Goal: Information Seeking & Learning: Learn about a topic

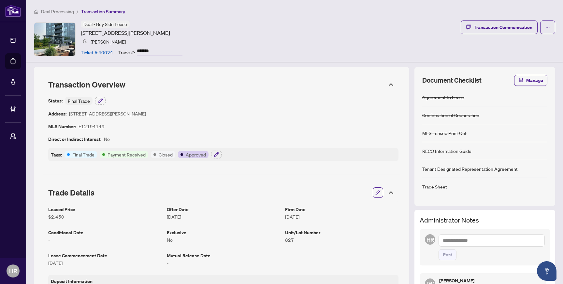
scroll to position [512, 0]
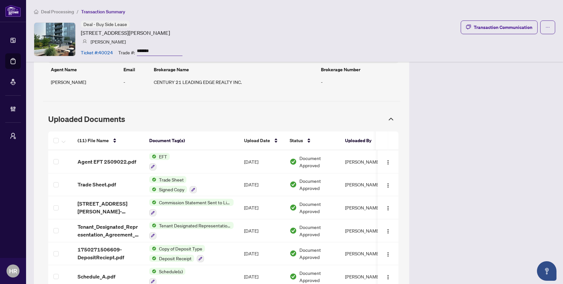
click at [98, 8] on li "Transaction Summary" at bounding box center [103, 11] width 44 height 7
click at [58, 9] on span "Deal Processing" at bounding box center [57, 12] width 33 height 6
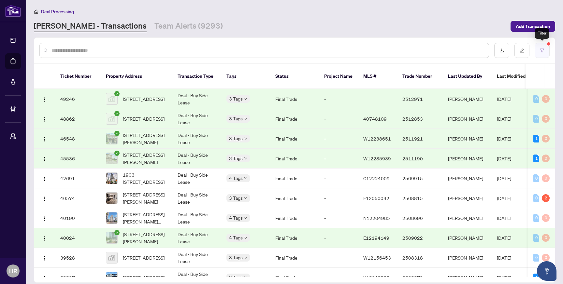
click at [542, 49] on icon "filter" at bounding box center [542, 50] width 5 height 5
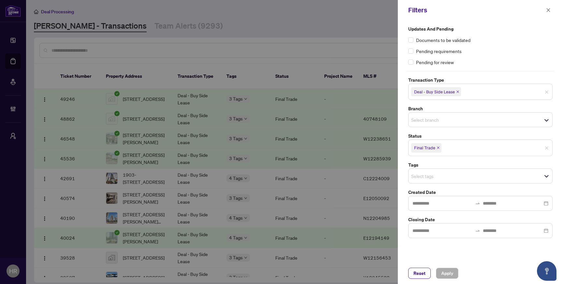
click at [458, 92] on icon "close" at bounding box center [457, 91] width 3 height 3
click at [467, 93] on span "Select transaction type" at bounding box center [481, 91] width 144 height 9
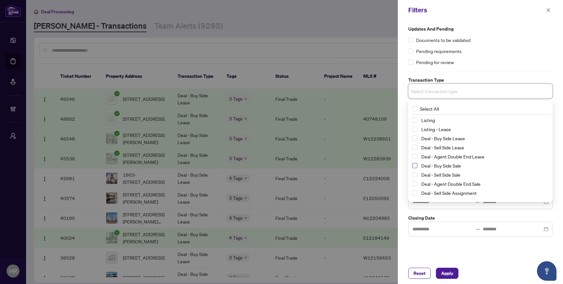
click at [415, 166] on span "Select Deal - Buy Side Sale" at bounding box center [414, 165] width 5 height 5
click at [446, 268] on span "Apply" at bounding box center [447, 273] width 12 height 10
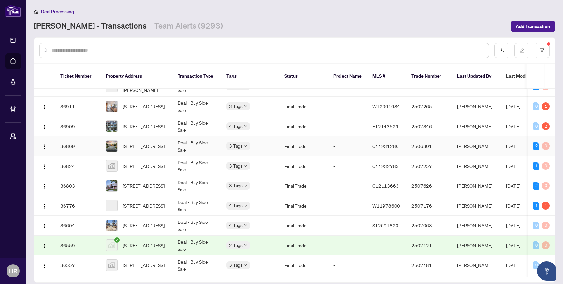
scroll to position [317, 0]
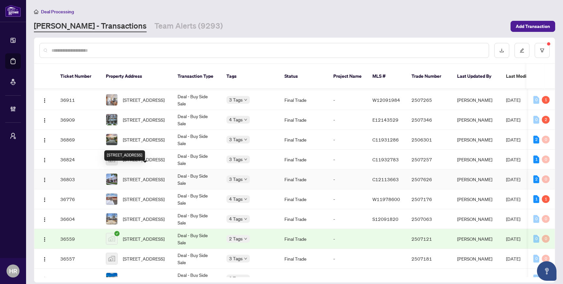
click at [151, 176] on span "[STREET_ADDRESS]" at bounding box center [144, 179] width 42 height 7
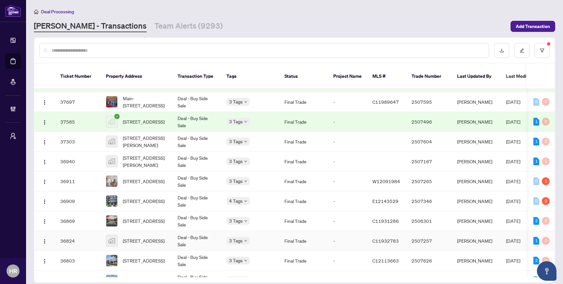
scroll to position [229, 0]
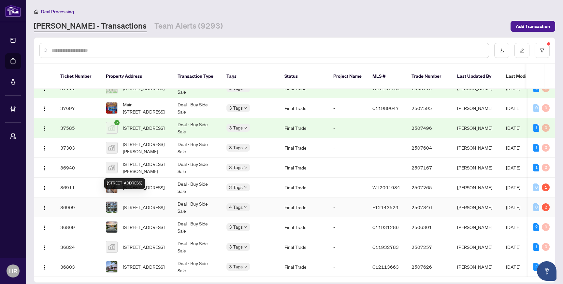
click at [150, 204] on span "128-448 Salem Rd, Ajax, Ontario L1S 7J3, Canada" at bounding box center [144, 207] width 42 height 7
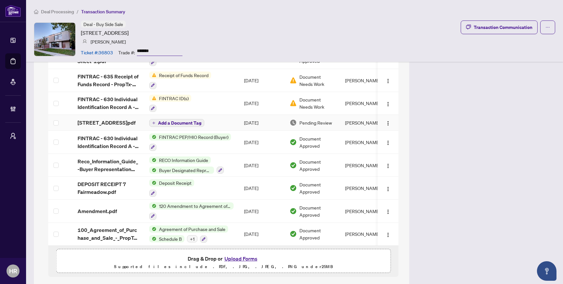
scroll to position [619, 0]
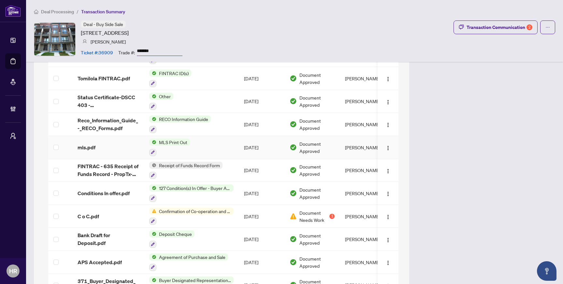
scroll to position [913, 0]
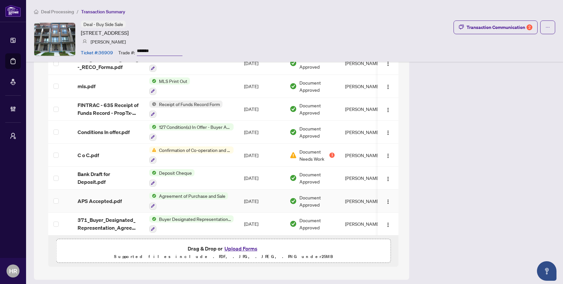
click at [200, 202] on div at bounding box center [188, 206] width 79 height 8
click at [110, 191] on td "APS Accepted.pdf" at bounding box center [108, 201] width 72 height 23
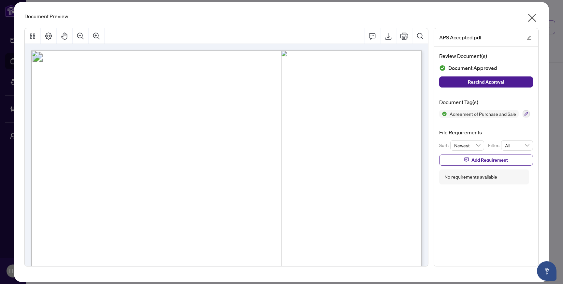
drag, startPoint x: 233, startPoint y: 88, endPoint x: 161, endPoint y: 79, distance: 72.9
drag, startPoint x: 147, startPoint y: 75, endPoint x: 202, endPoint y: 80, distance: 56.0
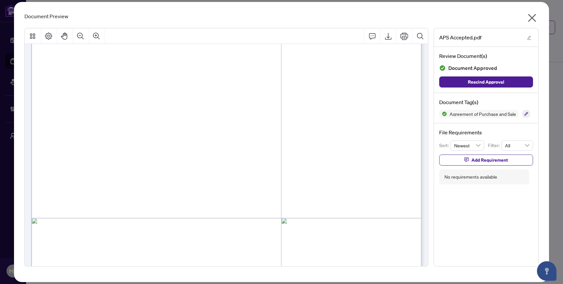
scroll to position [4437, 0]
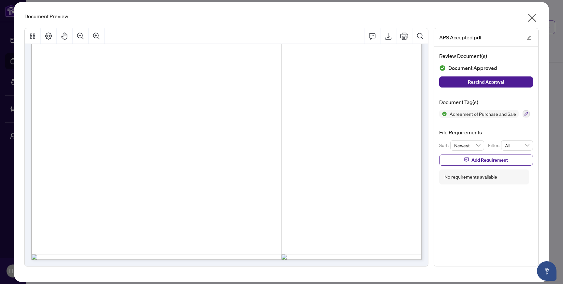
click at [537, 9] on div "Document Preview APS Accepted.pdf Review Document(s) Document Approved Rescind …" at bounding box center [281, 142] width 535 height 281
click at [535, 13] on icon "close" at bounding box center [532, 18] width 10 height 10
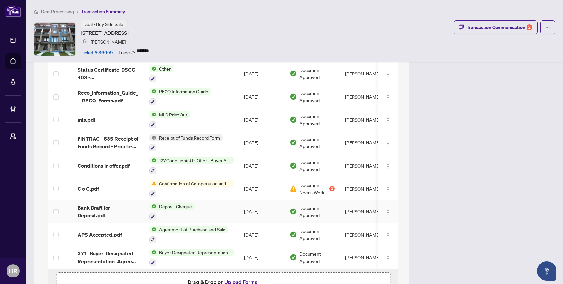
scroll to position [913, 0]
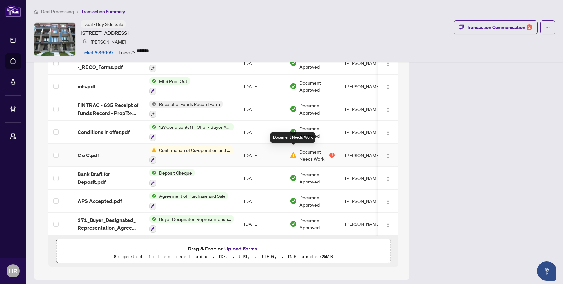
click at [295, 152] on img at bounding box center [293, 155] width 7 height 7
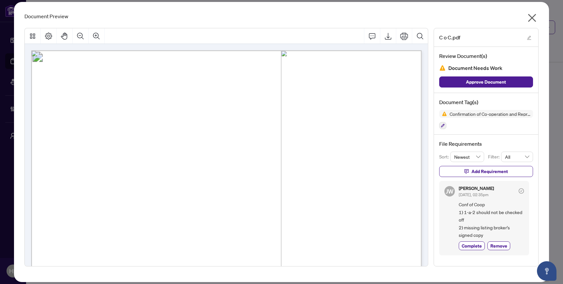
click at [469, 220] on span "Conf of Coop 1) 1-a-2 should not be checked off 2) missing listing broker's sig…" at bounding box center [491, 220] width 65 height 38
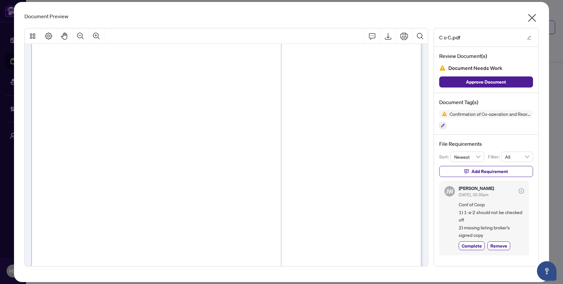
scroll to position [33, 0]
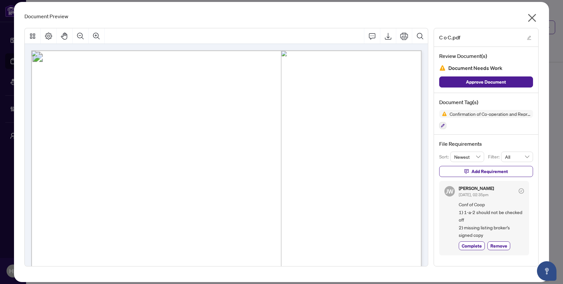
scroll to position [2, 0]
click at [534, 18] on icon "close" at bounding box center [532, 18] width 10 height 10
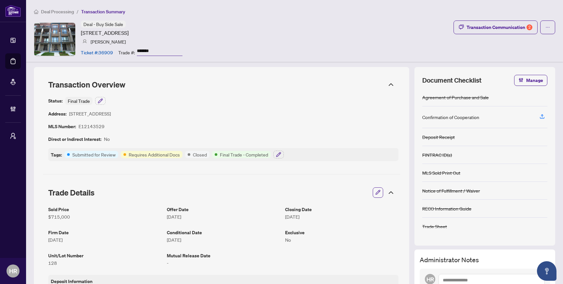
scroll to position [1, 0]
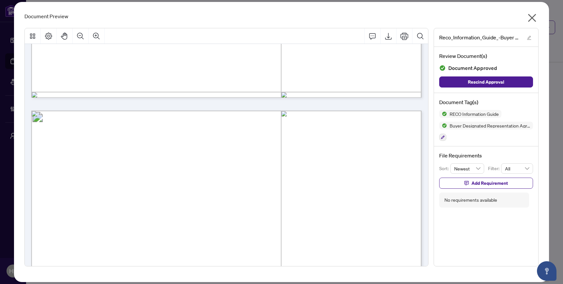
scroll to position [6663, 0]
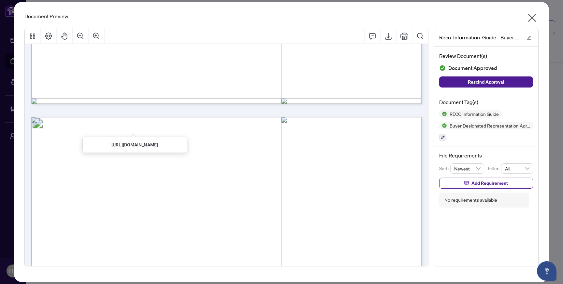
click at [534, 18] on icon "close" at bounding box center [532, 18] width 10 height 10
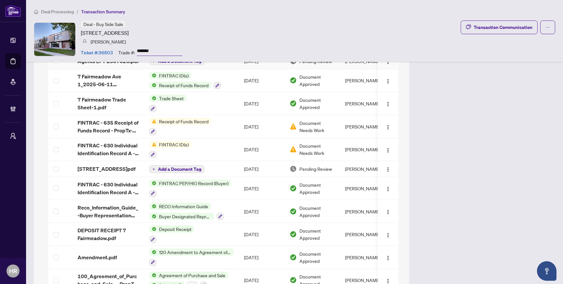
scroll to position [566, 0]
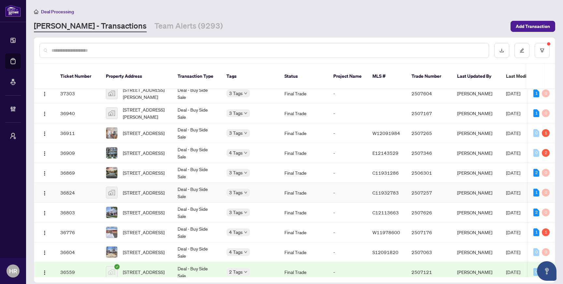
click at [194, 185] on td "Deal - Buy Side Sale" at bounding box center [196, 193] width 49 height 20
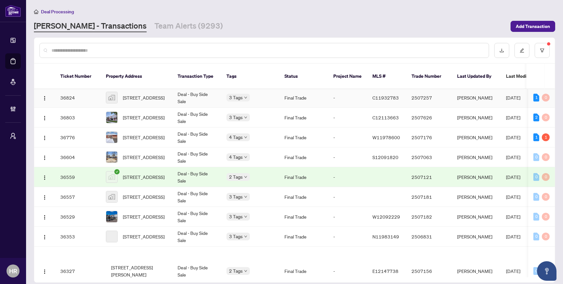
scroll to position [388, 0]
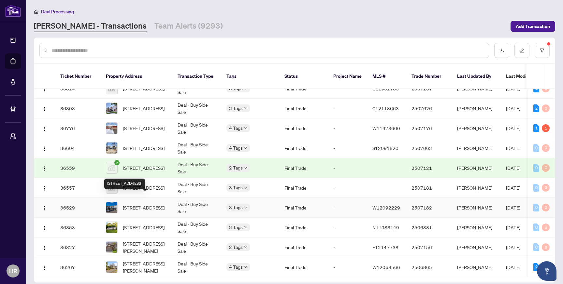
click at [165, 204] on span "102-340 PLAINS Rd, Burlington, Ontario L7T 0C2, Canada" at bounding box center [144, 207] width 42 height 7
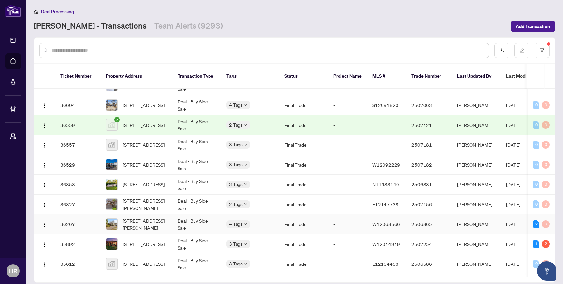
click at [196, 218] on td "Deal - Buy Side Sale" at bounding box center [196, 225] width 49 height 20
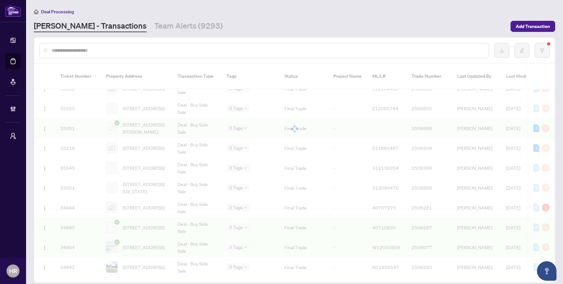
scroll to position [638, 0]
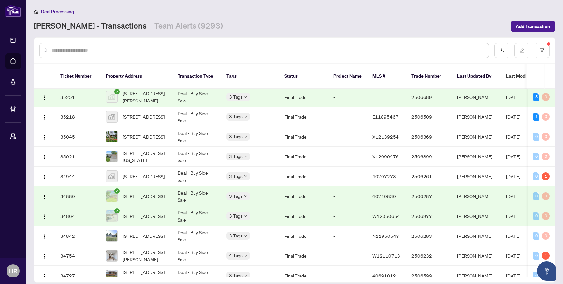
click at [198, 190] on td "Deal - Buy Side Sale" at bounding box center [196, 197] width 49 height 20
click at [541, 50] on icon "filter" at bounding box center [542, 51] width 4 height 4
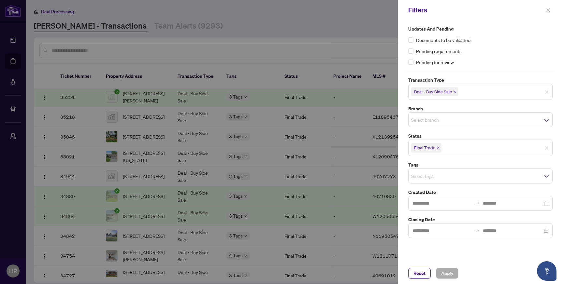
click at [454, 91] on icon "close" at bounding box center [454, 92] width 3 height 3
click at [461, 91] on span "Select transaction type" at bounding box center [481, 91] width 144 height 9
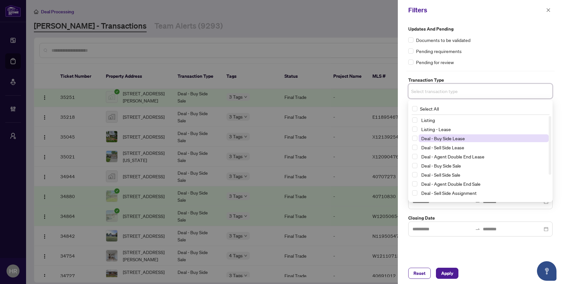
click at [431, 140] on span "Deal - Buy Side Lease" at bounding box center [443, 139] width 44 height 6
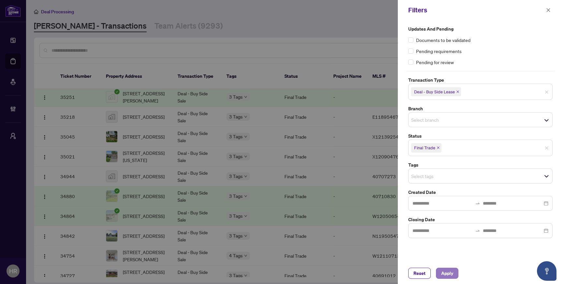
click at [452, 270] on span "Apply" at bounding box center [447, 273] width 12 height 10
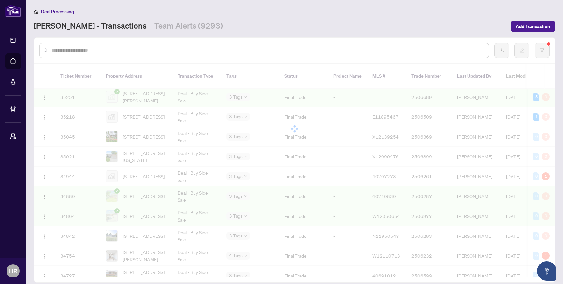
scroll to position [0, 0]
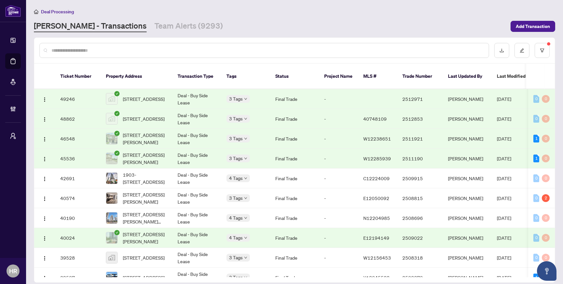
click at [212, 92] on td "Deal - Buy Side Lease" at bounding box center [196, 99] width 49 height 20
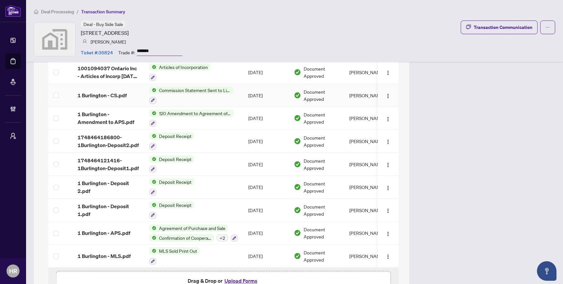
scroll to position [1235, 0]
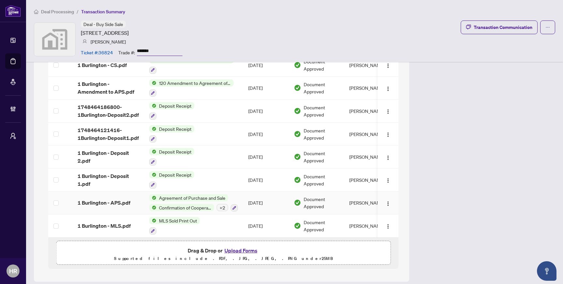
click at [222, 204] on div "+ 2" at bounding box center [222, 207] width 11 height 7
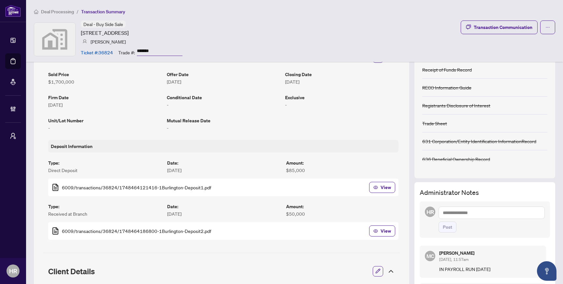
scroll to position [134, 0]
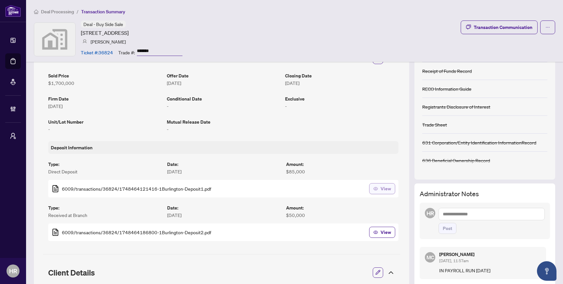
click at [378, 193] on span "button" at bounding box center [375, 189] width 5 height 10
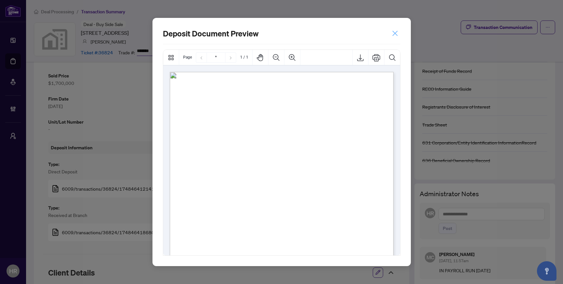
click at [395, 34] on icon "close" at bounding box center [394, 33] width 5 height 5
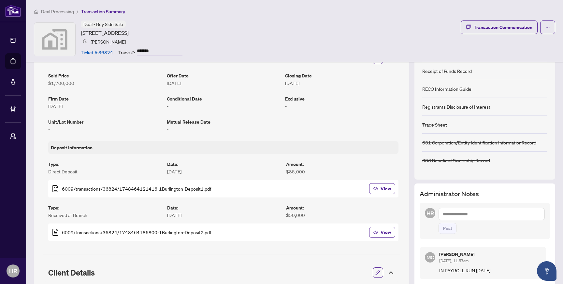
click at [381, 224] on div "6009/transactions/36824/1748464186800-1Burlington-Deposit2.pdf View" at bounding box center [223, 233] width 350 height 18
click at [381, 229] on span "View" at bounding box center [386, 232] width 10 height 10
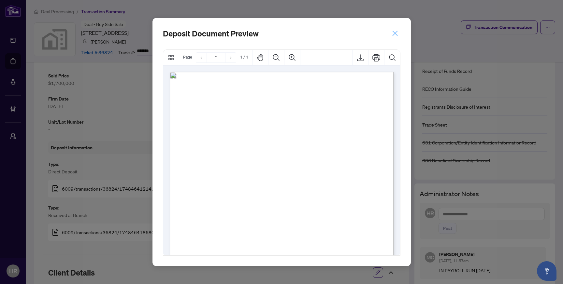
click at [398, 35] on icon "close" at bounding box center [395, 33] width 7 height 7
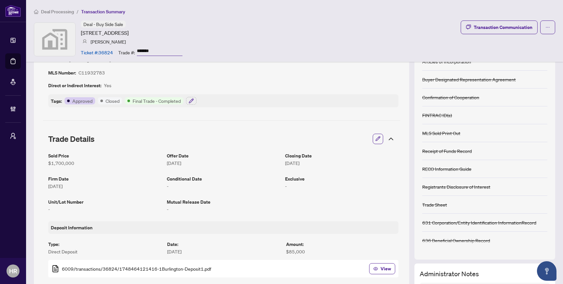
scroll to position [0, 0]
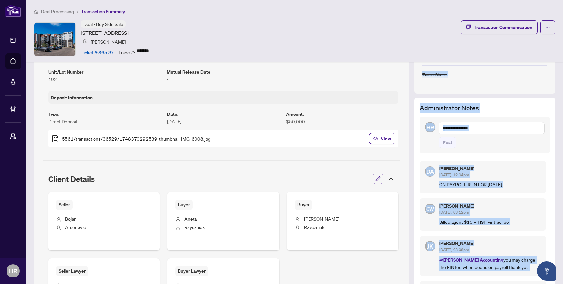
scroll to position [294, 0]
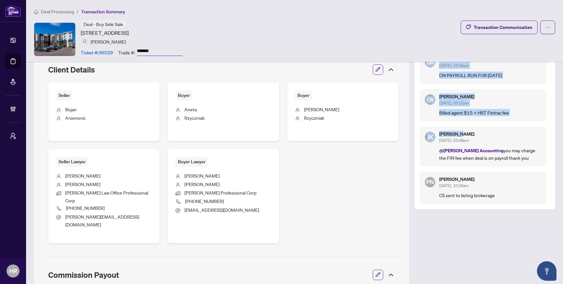
drag, startPoint x: 470, startPoint y: 244, endPoint x: 458, endPoint y: 135, distance: 110.2
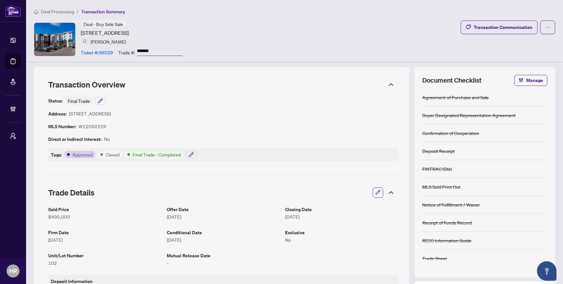
click at [445, 175] on div "FINTRAC ID(s)" at bounding box center [484, 169] width 125 height 18
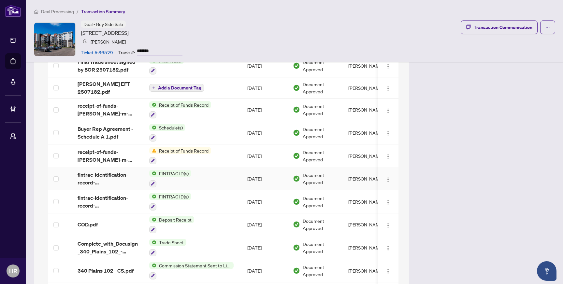
scroll to position [751, 0]
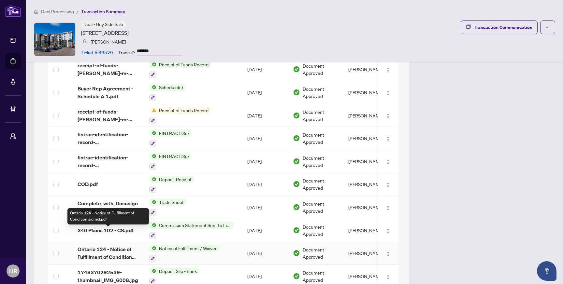
click at [113, 246] on span "Ontario 124 - Notice of Fulfillment of Condition signed.pdf" at bounding box center [108, 254] width 61 height 16
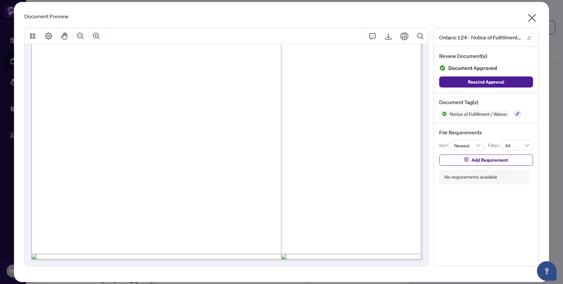
scroll to position [0, 0]
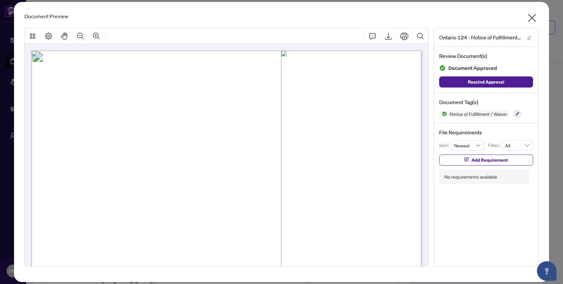
click at [533, 19] on icon "close" at bounding box center [532, 18] width 8 height 8
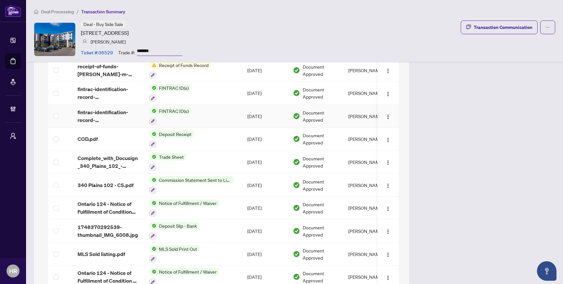
scroll to position [927, 0]
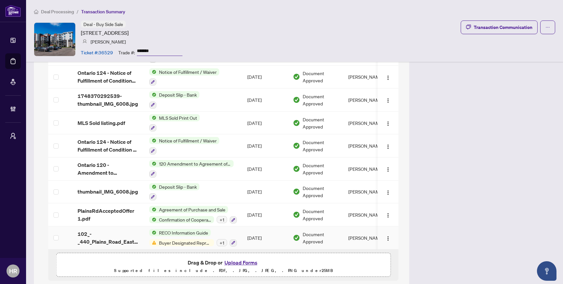
click at [193, 239] on span "Buyer Designated Representation Agreement" at bounding box center [185, 242] width 58 height 7
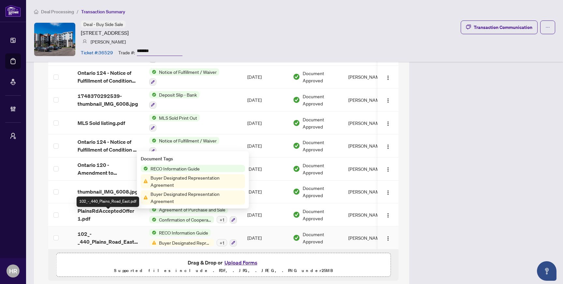
click at [132, 230] on span "102_-_440_Plains_Road_East.pdf" at bounding box center [108, 238] width 61 height 16
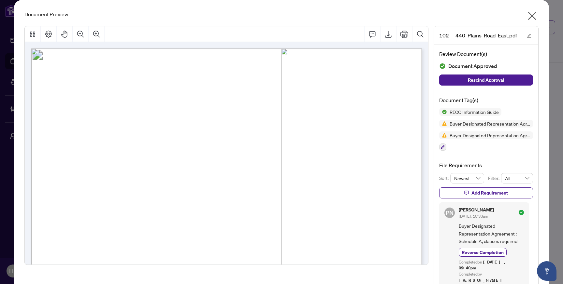
scroll to position [2, 0]
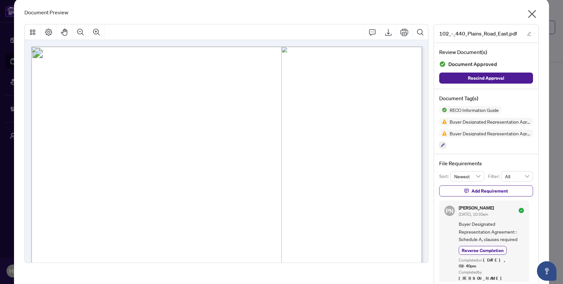
click at [533, 14] on icon "close" at bounding box center [532, 14] width 10 height 10
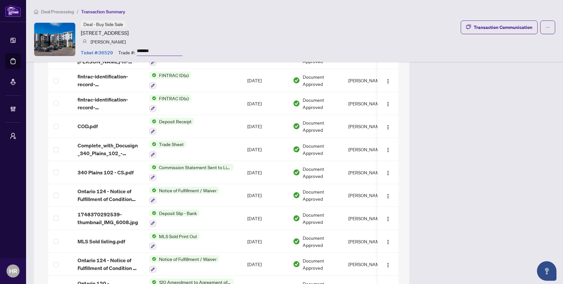
scroll to position [927, 0]
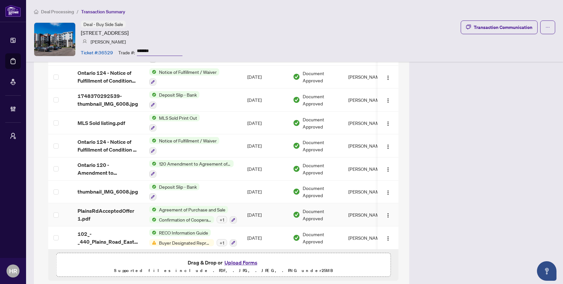
click at [222, 216] on div "+ 1" at bounding box center [222, 219] width 10 height 7
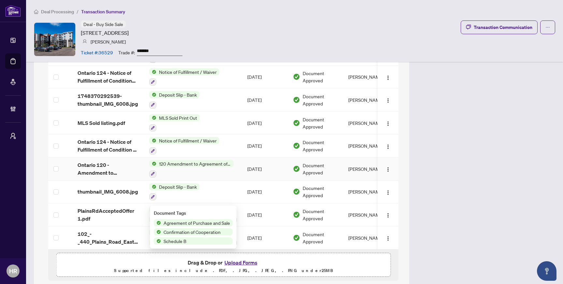
click at [225, 160] on span "120 Amendment to Agreement of Purchase and Sale" at bounding box center [194, 163] width 77 height 7
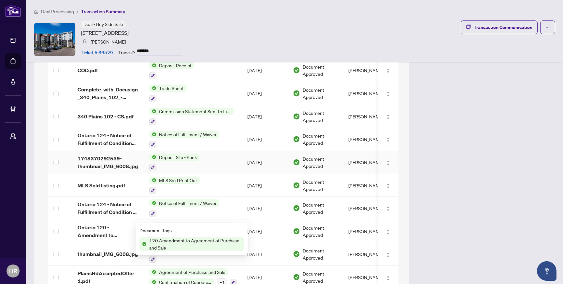
scroll to position [862, 0]
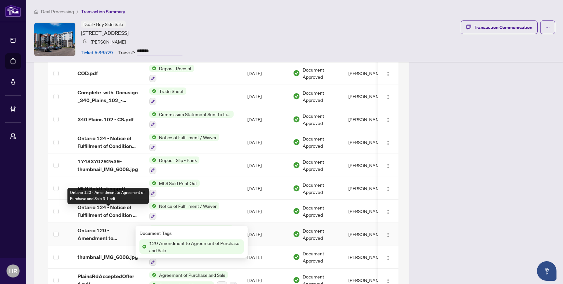
click at [101, 227] on span "Ontario 120 - Amendment to Agreement of Purchase and Sale 3 1.pdf" at bounding box center [108, 235] width 61 height 16
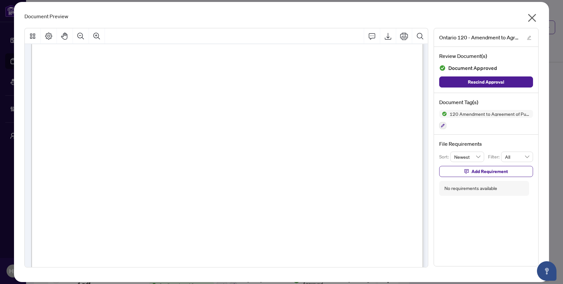
scroll to position [154, 0]
click at [533, 16] on icon "close" at bounding box center [532, 18] width 8 height 8
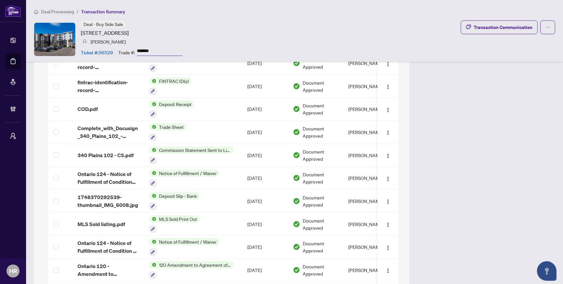
scroll to position [818, 0]
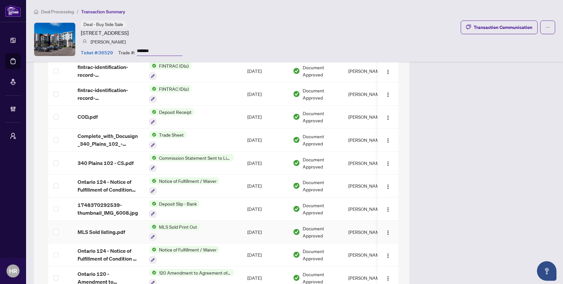
click at [213, 221] on td "MLS Sold Print Out" at bounding box center [193, 232] width 98 height 23
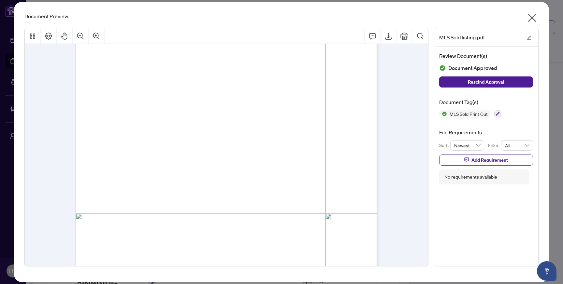
scroll to position [0, 0]
click at [531, 15] on icon "close" at bounding box center [532, 18] width 10 height 10
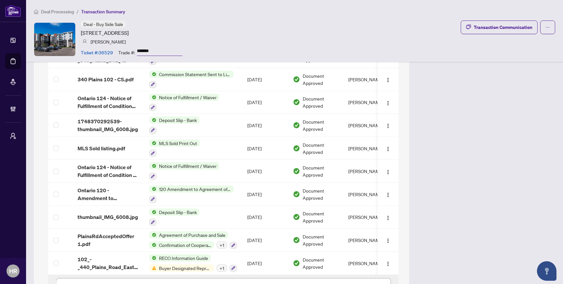
scroll to position [906, 0]
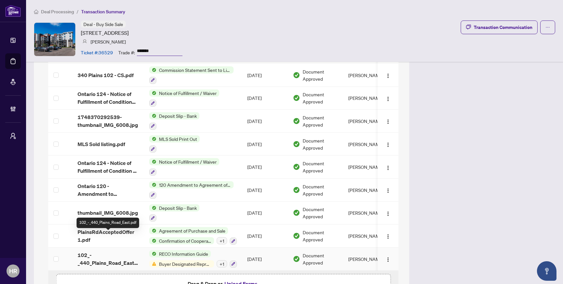
click at [118, 252] on span "102_-_440_Plains_Road_East.pdf" at bounding box center [108, 260] width 61 height 16
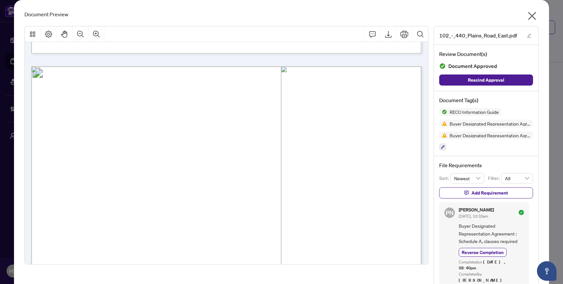
scroll to position [6703, 0]
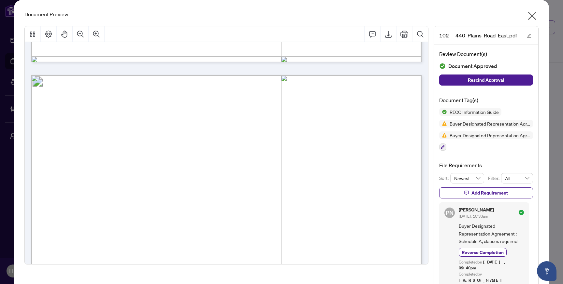
drag, startPoint x: 147, startPoint y: 100, endPoint x: 212, endPoint y: 108, distance: 65.2
click at [213, 75] on p "Form 371 Revised 2025 Page 1 of 4 The trademarks REALTOR®, REALTORS®, MLS®, Mul…" at bounding box center [412, 75] width 763 height 0
drag, startPoint x: 273, startPoint y: 126, endPoint x: 168, endPoint y: 106, distance: 106.4
click at [168, 75] on p "Form 371 Revised 2025 Page 1 of 4 The trademarks REALTOR®, REALTORS®, MLS®, Mul…" at bounding box center [412, 75] width 763 height 0
click at [168, 106] on span "Buyer Designated Representation" at bounding box center [227, 102] width 161 height 11
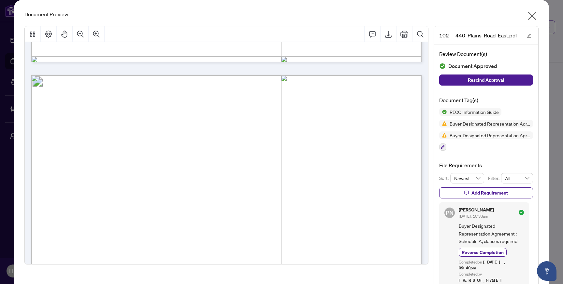
drag, startPoint x: 145, startPoint y: 102, endPoint x: 306, endPoint y: 113, distance: 160.6
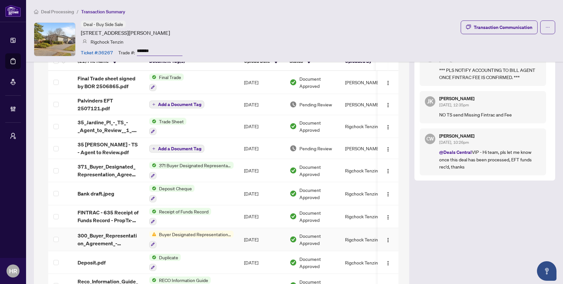
scroll to position [522, 0]
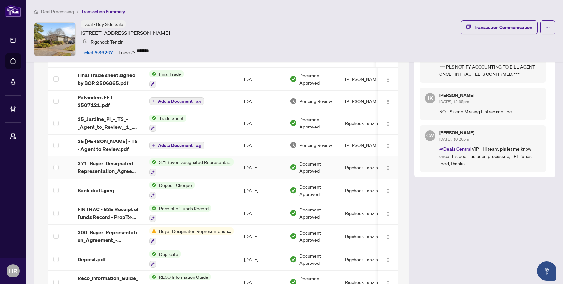
click at [174, 170] on div at bounding box center [191, 172] width 84 height 8
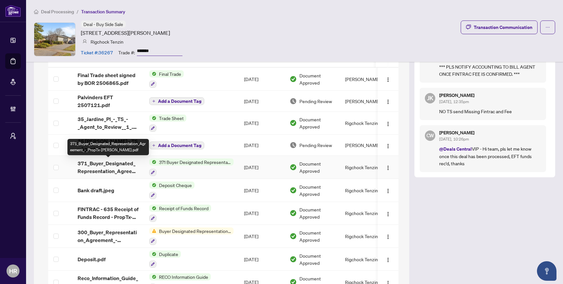
click at [113, 164] on span "371_Buyer_Designated_Representation_Agreement_-_PropTx-[PERSON_NAME].pdf" at bounding box center [108, 168] width 61 height 16
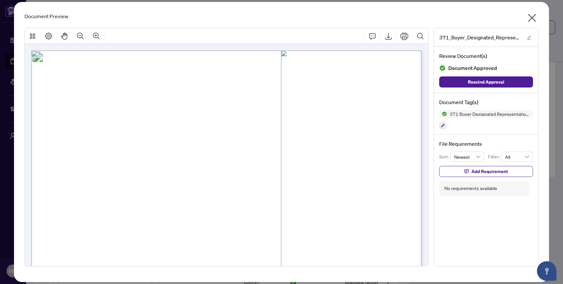
click at [533, 21] on icon "close" at bounding box center [532, 18] width 10 height 10
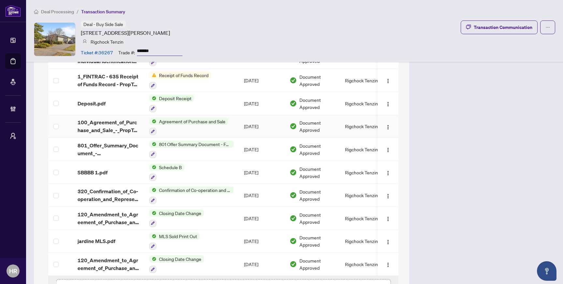
scroll to position [797, 0]
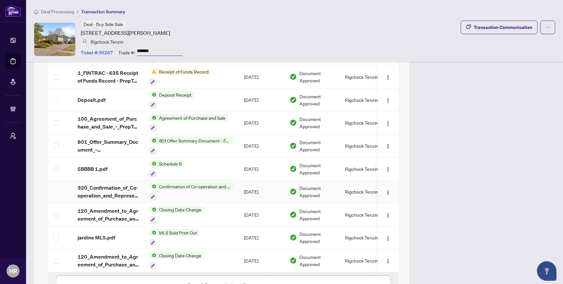
click at [218, 184] on span "Confirmation of Co-operation and Representation—Buyer/Seller" at bounding box center [194, 186] width 77 height 7
click at [232, 153] on td "801 Offer Summary Document - For use with Agreement of Purchase and Sale" at bounding box center [191, 146] width 95 height 23
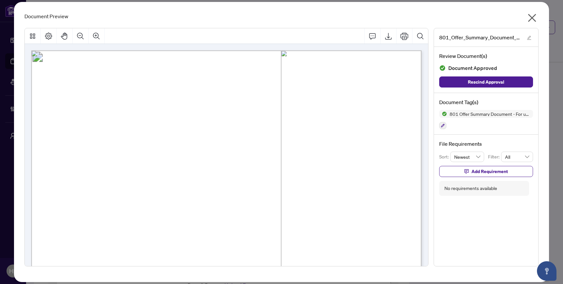
click at [531, 16] on icon "close" at bounding box center [532, 18] width 10 height 10
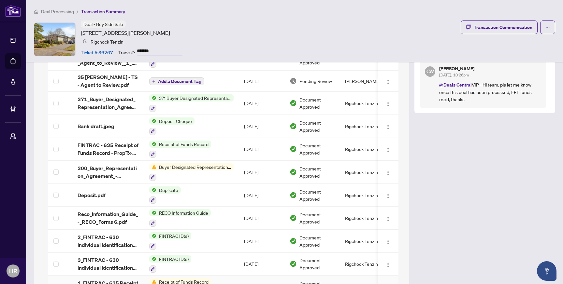
scroll to position [590, 0]
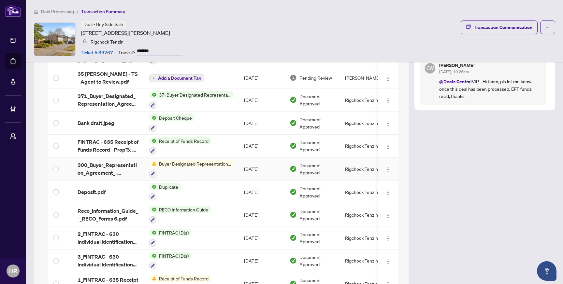
click at [211, 171] on div at bounding box center [191, 174] width 84 height 8
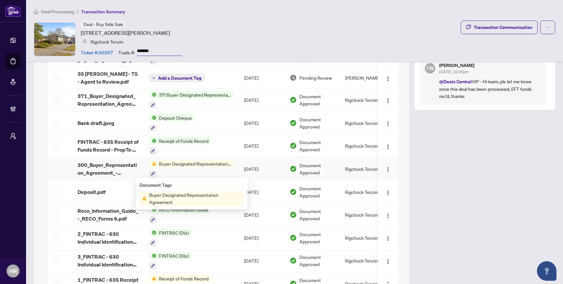
click at [242, 159] on td "[DATE]" at bounding box center [262, 169] width 46 height 23
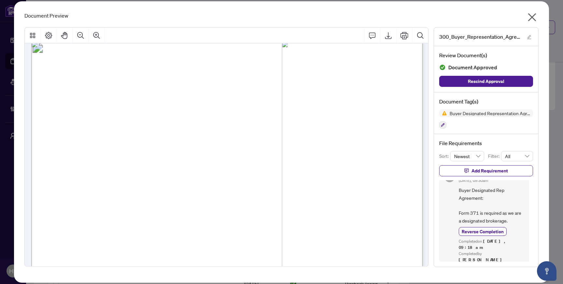
scroll to position [12, 0]
click at [535, 15] on icon "close" at bounding box center [532, 17] width 10 height 10
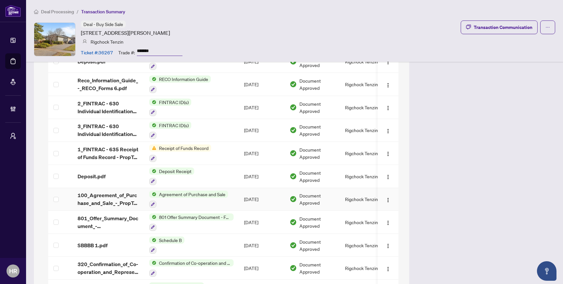
scroll to position [727, 0]
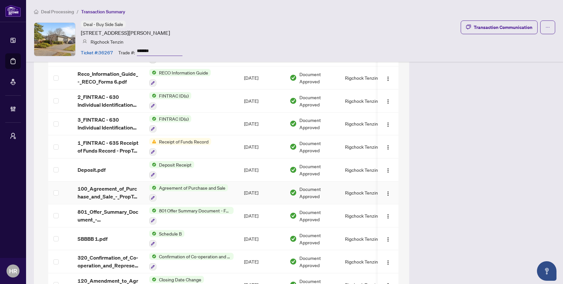
click at [220, 194] on div at bounding box center [188, 198] width 79 height 8
click at [191, 194] on div at bounding box center [188, 198] width 79 height 8
click at [201, 195] on div at bounding box center [188, 198] width 79 height 8
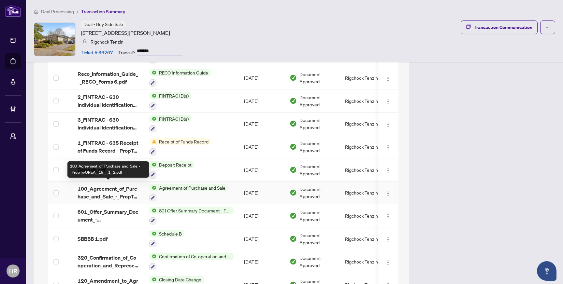
click at [121, 187] on span "100_Agreement_of_Purchase_and_Sale_-_PropTx-OREA__19___1_ 2.pdf" at bounding box center [108, 193] width 61 height 16
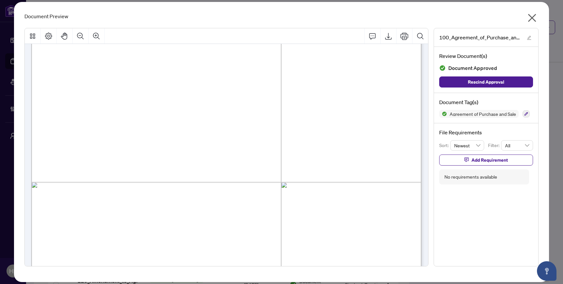
scroll to position [2191, 0]
click at [529, 18] on icon "close" at bounding box center [532, 18] width 10 height 10
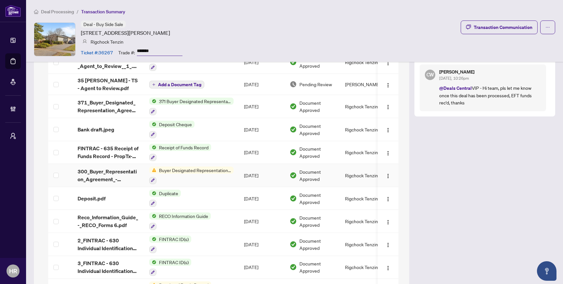
scroll to position [581, 0]
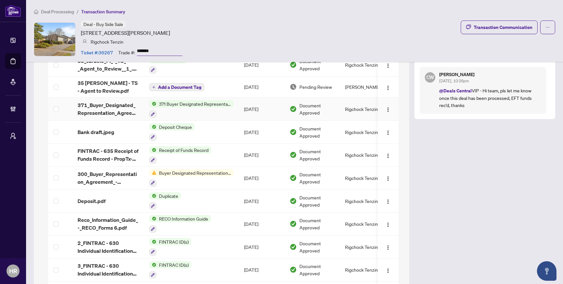
click at [203, 114] on div at bounding box center [191, 114] width 84 height 8
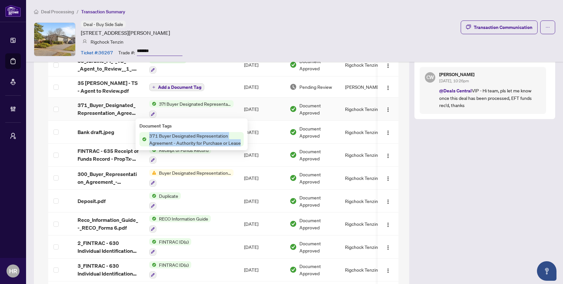
drag, startPoint x: 148, startPoint y: 135, endPoint x: 239, endPoint y: 143, distance: 91.9
click at [239, 143] on span "371 Buyer Designated Representation Agreement - Authority for Purchase or Lease" at bounding box center [195, 139] width 97 height 14
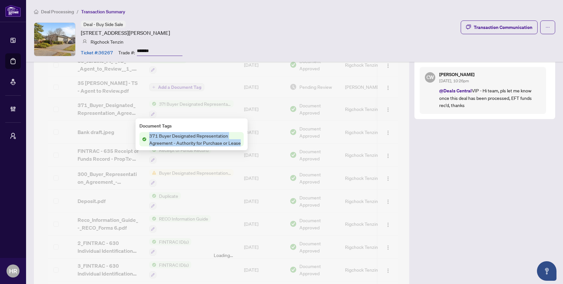
copy span "371 Buyer Designated Representation Agreement - Authority for Purchase or Lease"
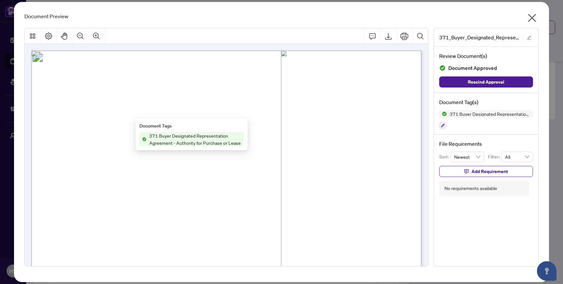
click at [7, 71] on div "Document Preview 371_Buyer_Designated_Representation_Agreement_-_PropTx-OREA.pd…" at bounding box center [281, 142] width 563 height 284
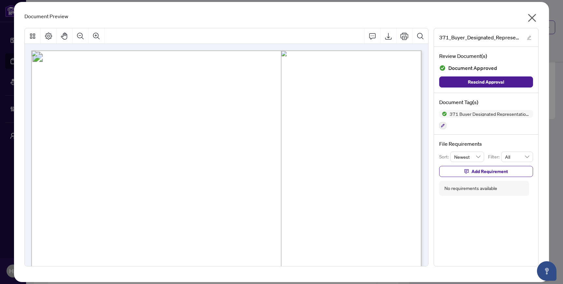
click at [530, 17] on icon "close" at bounding box center [532, 18] width 10 height 10
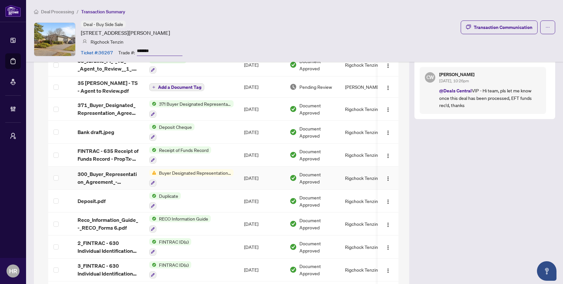
click at [195, 174] on span "Buyer Designated Representation Agreement" at bounding box center [194, 172] width 77 height 7
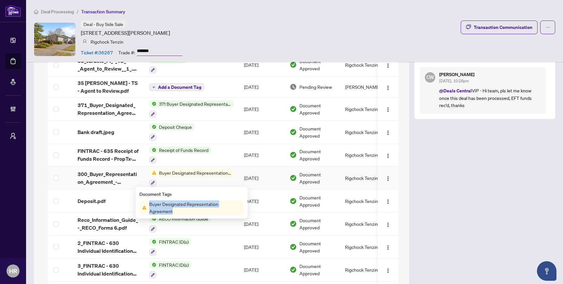
copy span "Buyer Designated Representation Agreement"
drag, startPoint x: 150, startPoint y: 205, endPoint x: 180, endPoint y: 213, distance: 31.4
click at [180, 213] on span "Buyer Designated Representation Agreement" at bounding box center [195, 208] width 97 height 14
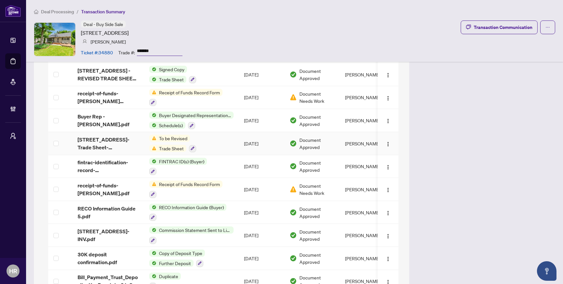
scroll to position [751, 0]
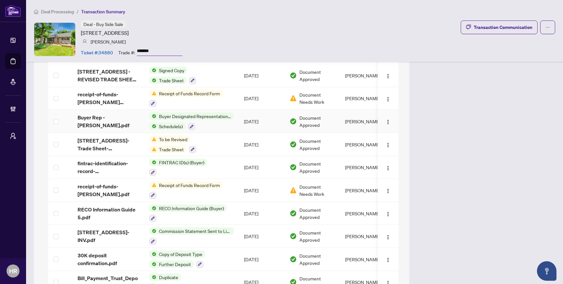
click at [228, 127] on div "Schedule(s)" at bounding box center [191, 126] width 84 height 8
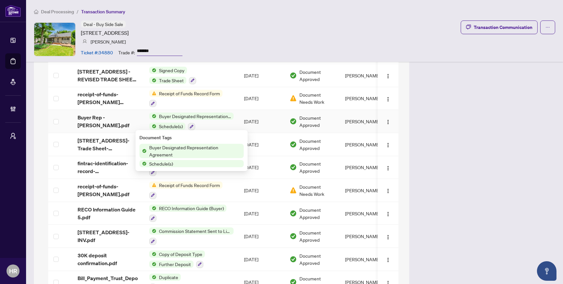
click at [235, 130] on div "Document Tags Buyer Designated Representation Agreement Schedule(s)" at bounding box center [192, 150] width 112 height 41
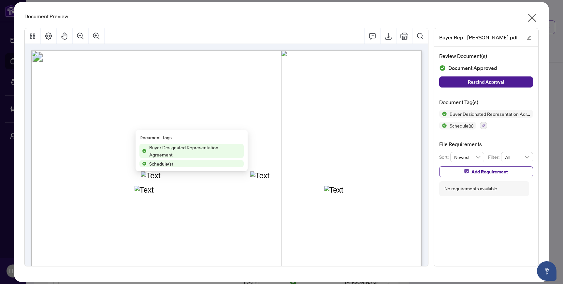
click at [531, 13] on icon "close" at bounding box center [532, 18] width 10 height 10
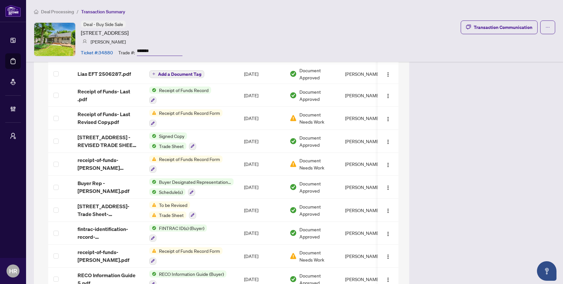
scroll to position [822, 0]
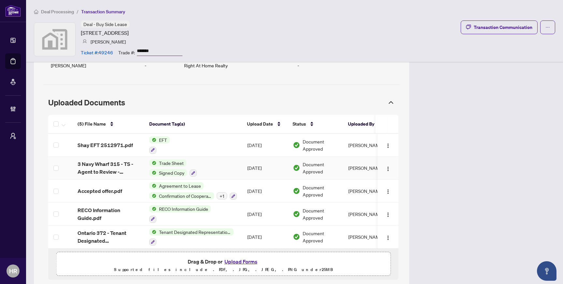
scroll to position [516, 0]
click at [224, 236] on div "Tenant Designated Representation Agreement" at bounding box center [191, 237] width 84 height 18
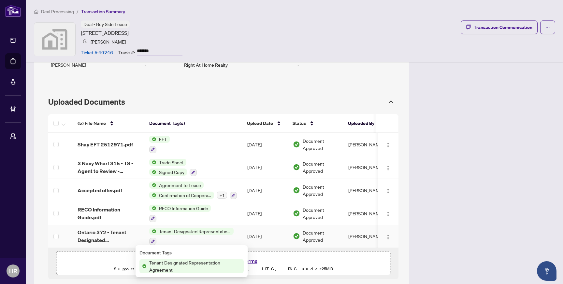
click at [246, 229] on td "[DATE]" at bounding box center [265, 236] width 46 height 23
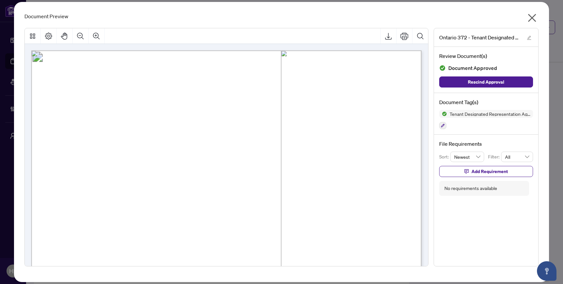
drag, startPoint x: 144, startPoint y: 73, endPoint x: 209, endPoint y: 82, distance: 65.5
drag, startPoint x: 204, startPoint y: 87, endPoint x: 166, endPoint y: 84, distance: 38.2
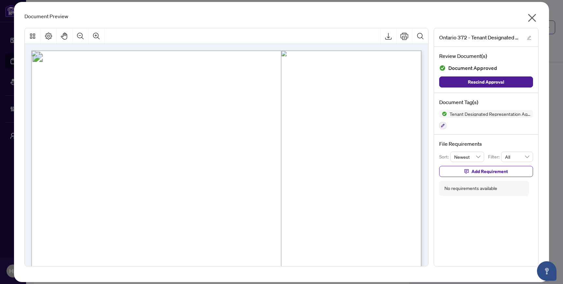
drag, startPoint x: 151, startPoint y: 82, endPoint x: 180, endPoint y: 91, distance: 30.6
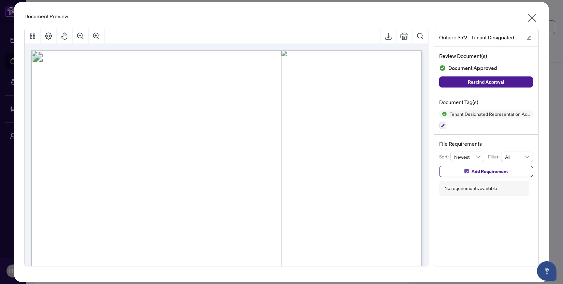
drag, startPoint x: 177, startPoint y: 78, endPoint x: 267, endPoint y: 94, distance: 92.0
drag, startPoint x: 108, startPoint y: 95, endPoint x: 167, endPoint y: 143, distance: 76.3
drag, startPoint x: 169, startPoint y: 110, endPoint x: 200, endPoint y: 134, distance: 39.7
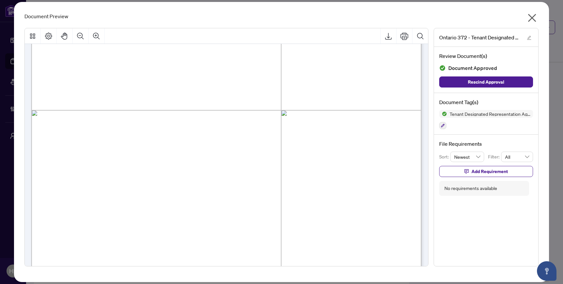
scroll to position [198, 0]
drag, startPoint x: 191, startPoint y: 136, endPoint x: 186, endPoint y: 240, distance: 104.0
drag, startPoint x: 186, startPoint y: 240, endPoint x: 260, endPoint y: 83, distance: 173.1
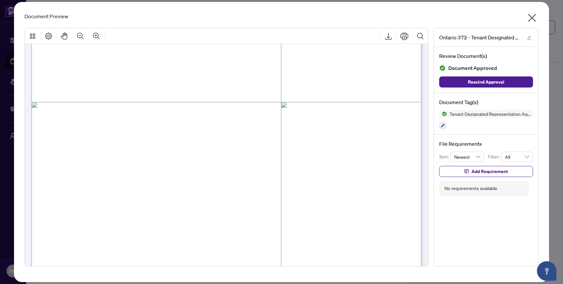
scroll to position [0, 0]
